Goal: Information Seeking & Learning: Learn about a topic

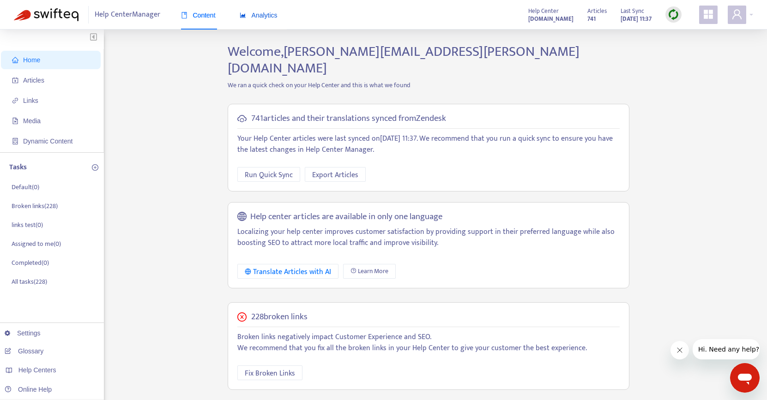
click at [266, 19] on div "Analytics" at bounding box center [259, 15] width 38 height 10
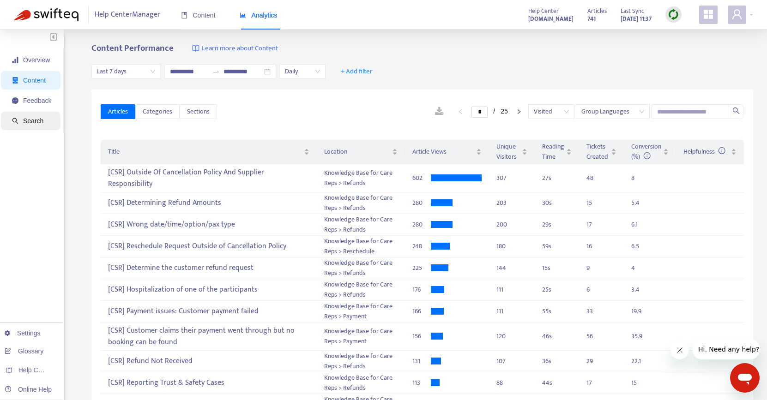
click at [42, 117] on span "Search" at bounding box center [33, 120] width 20 height 7
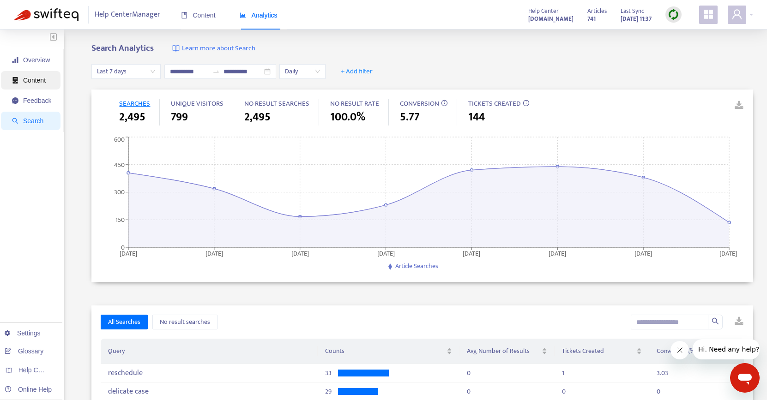
click at [33, 77] on span "Content" at bounding box center [34, 80] width 23 height 7
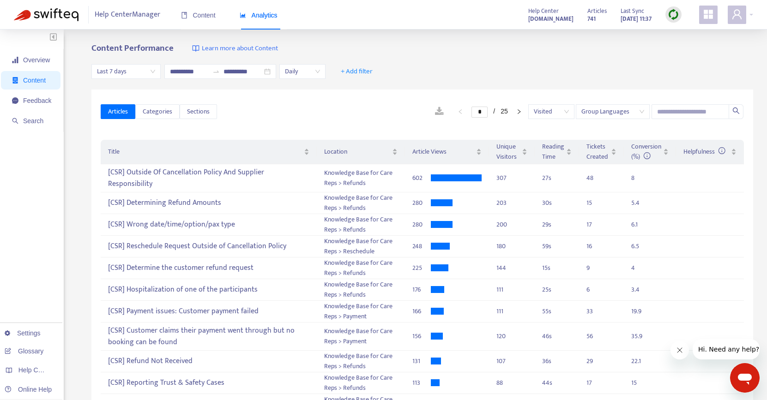
click at [154, 72] on span "Last 7 days" at bounding box center [126, 72] width 58 height 14
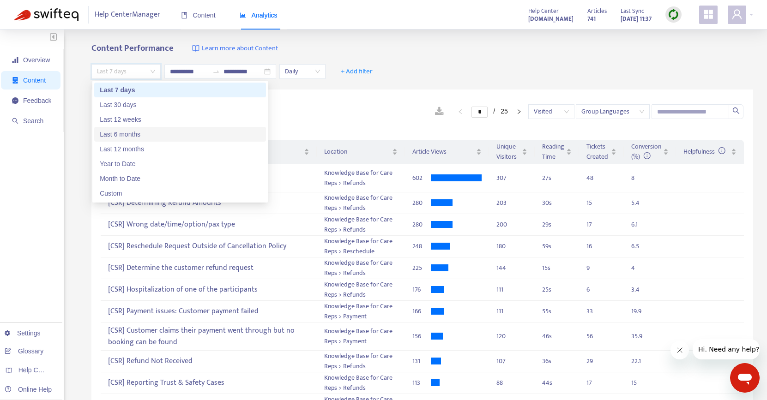
click at [135, 132] on div "Last 6 months" at bounding box center [180, 134] width 161 height 10
type input "**********"
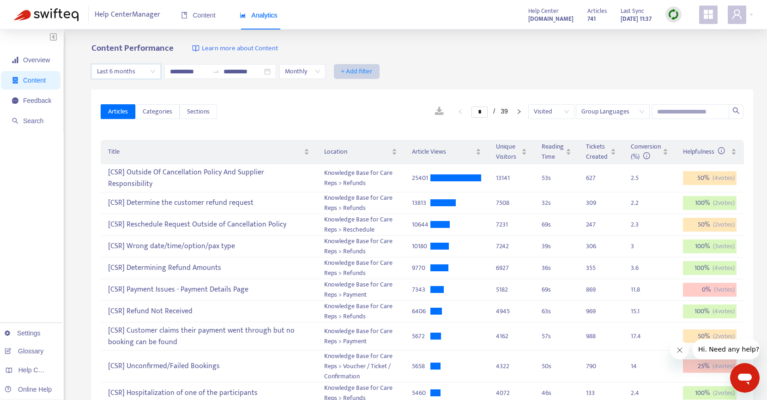
click at [357, 70] on span "+ Add filter" at bounding box center [357, 71] width 32 height 11
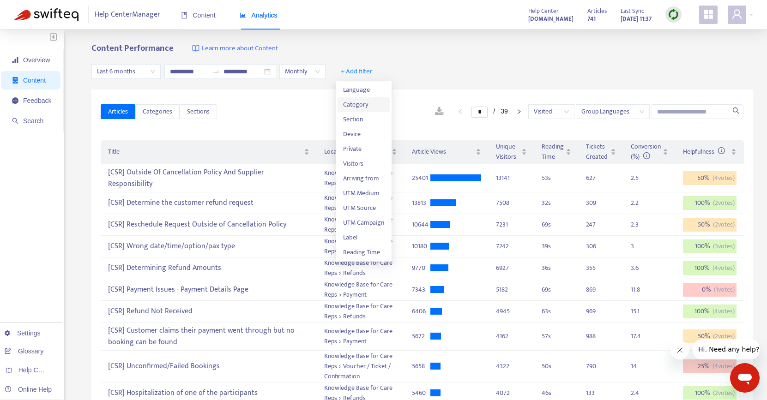
click at [365, 109] on span "Category" at bounding box center [363, 105] width 41 height 10
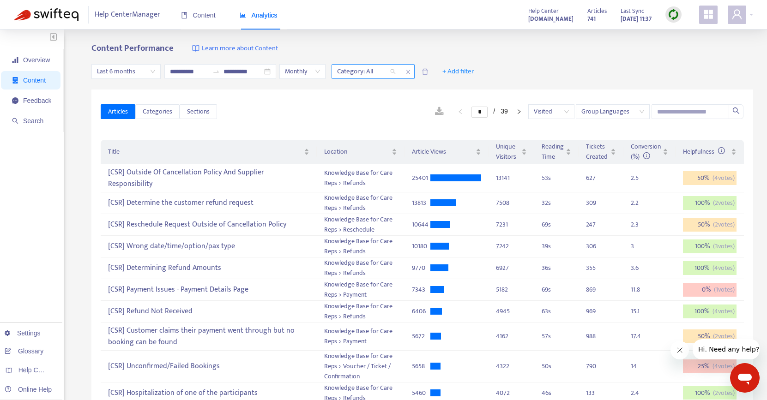
click at [396, 72] on div "Category: All" at bounding box center [366, 72] width 69 height 14
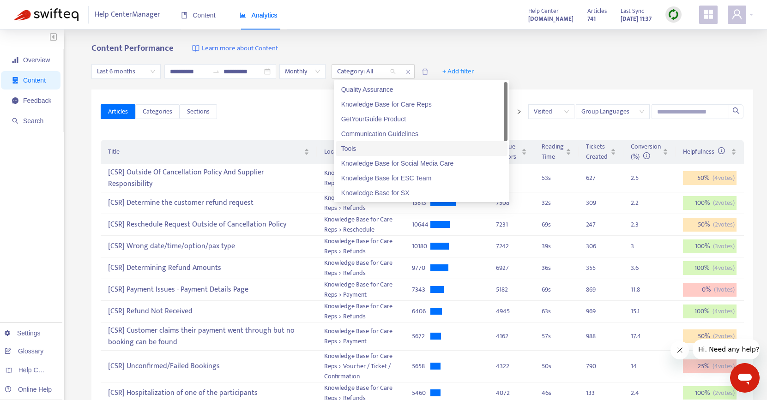
click at [370, 147] on div "Tools" at bounding box center [421, 149] width 161 height 10
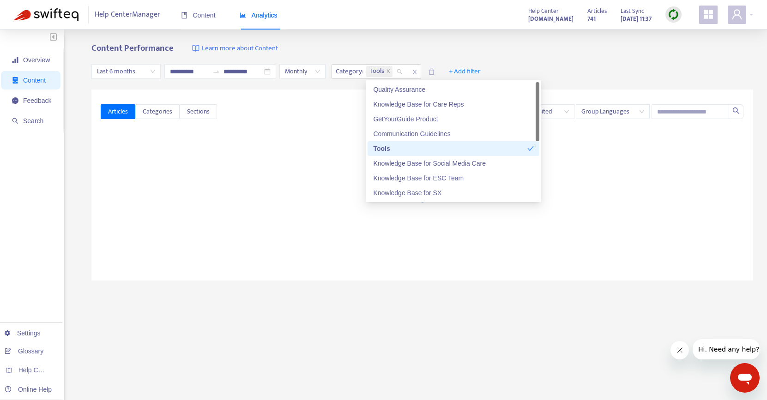
click at [566, 63] on div "**********" at bounding box center [422, 72] width 662 height 36
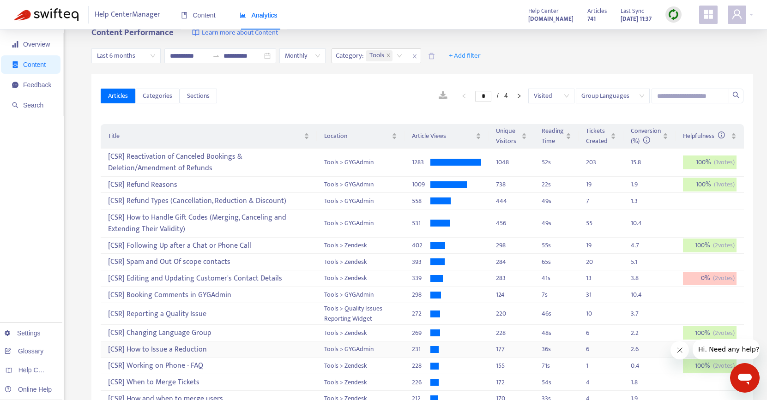
scroll to position [13, 0]
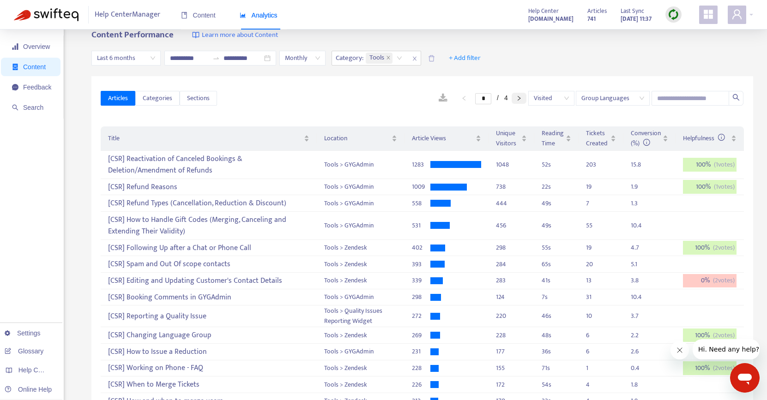
click at [518, 98] on icon "right" at bounding box center [519, 99] width 6 height 6
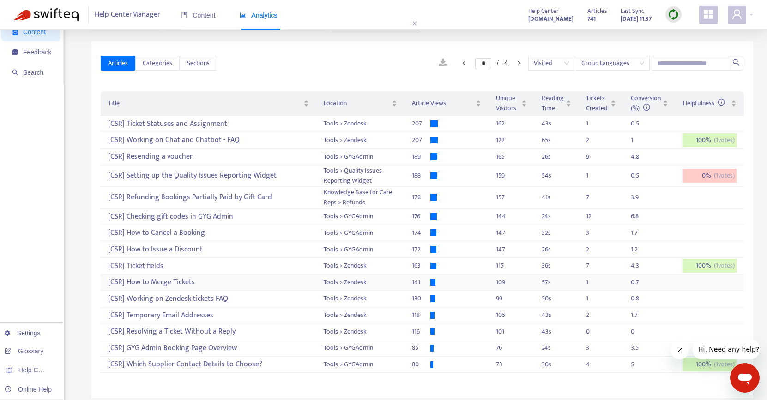
scroll to position [44, 0]
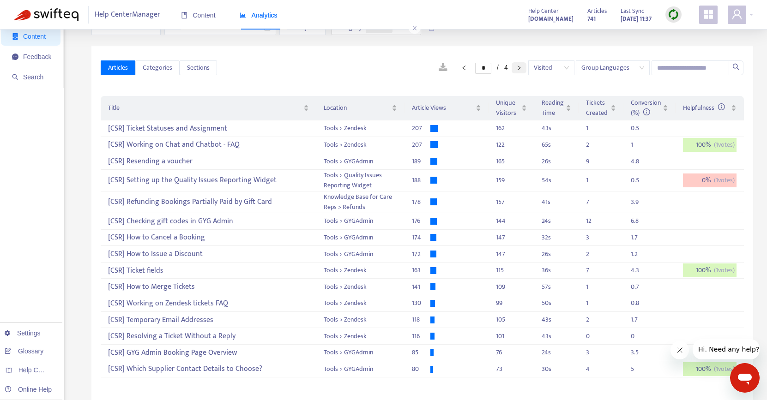
click at [517, 69] on icon "right" at bounding box center [519, 68] width 6 height 6
type input "*"
